Goal: Find specific page/section: Find specific page/section

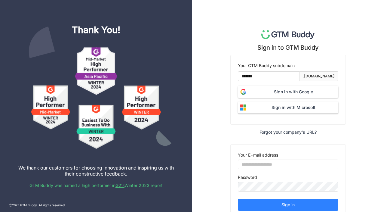
click at [275, 87] on button "Sign in with Google" at bounding box center [288, 92] width 101 height 12
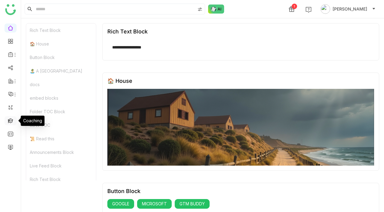
click at [11, 119] on link at bounding box center [10, 120] width 5 height 5
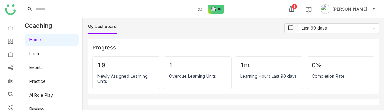
scroll to position [46, 0]
